Goal: Information Seeking & Learning: Learn about a topic

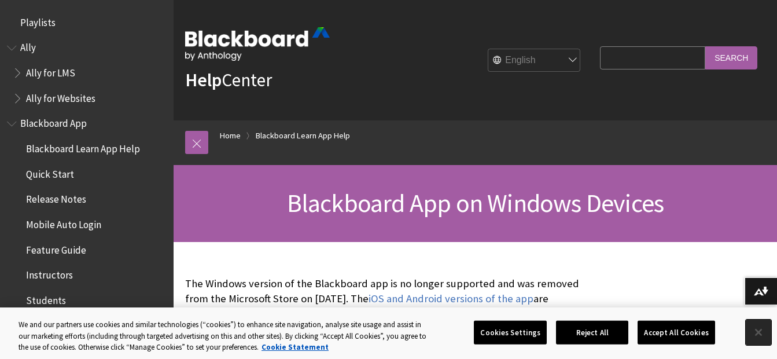
click at [754, 333] on button "Close" at bounding box center [758, 331] width 25 height 25
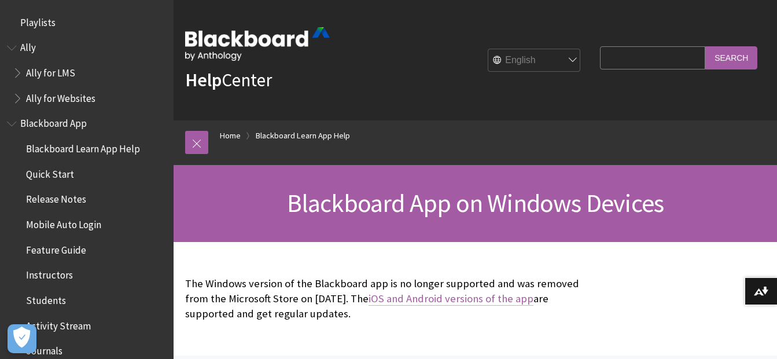
click at [449, 301] on link "iOS and Android versions of the app" at bounding box center [450, 299] width 165 height 14
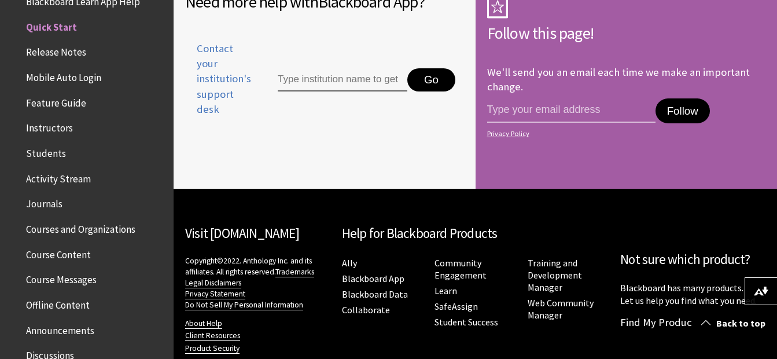
scroll to position [2478, 0]
